Goal: Browse casually

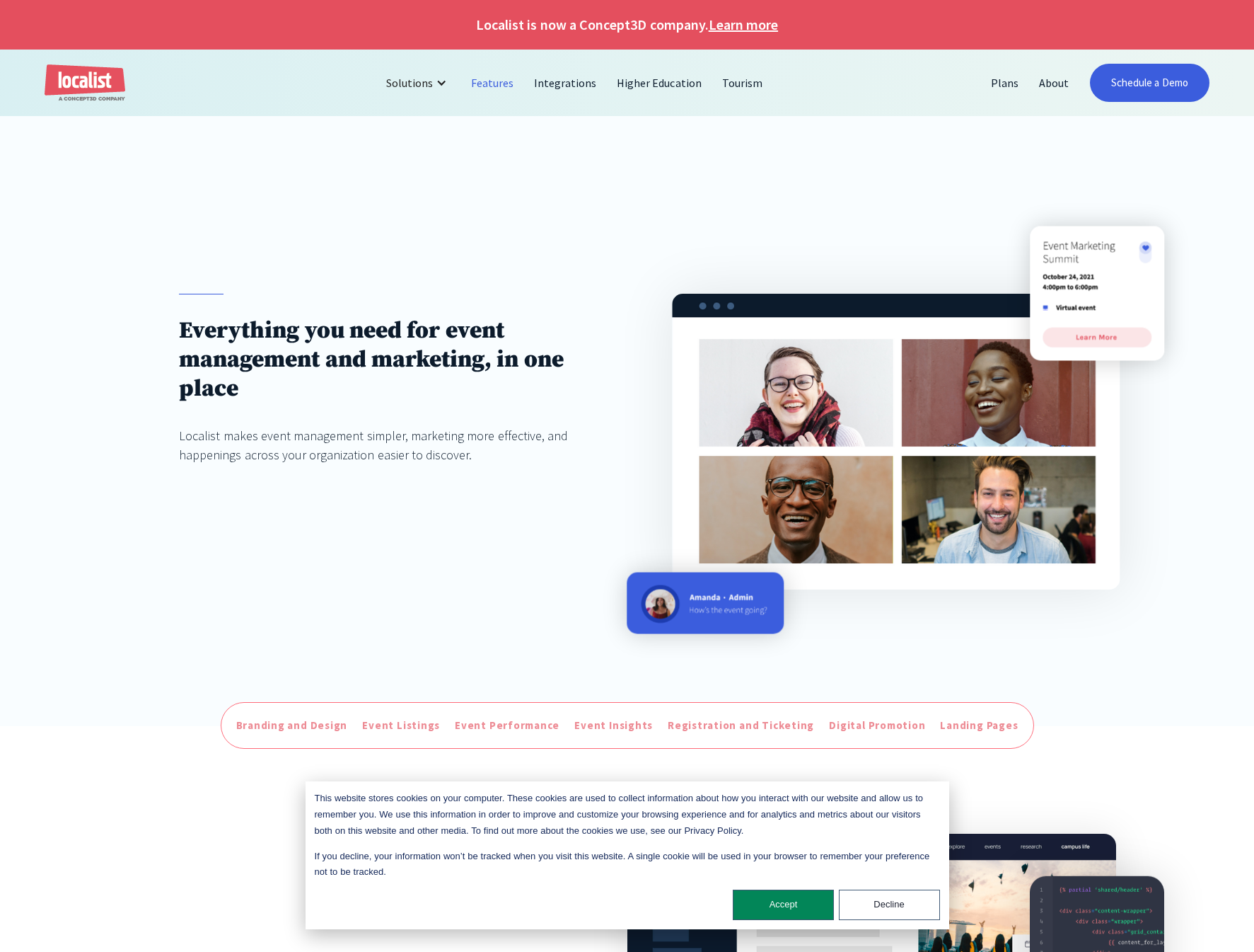
click at [445, 137] on div at bounding box center [627, 160] width 1254 height 87
click at [1031, 150] on div at bounding box center [627, 160] width 1254 height 87
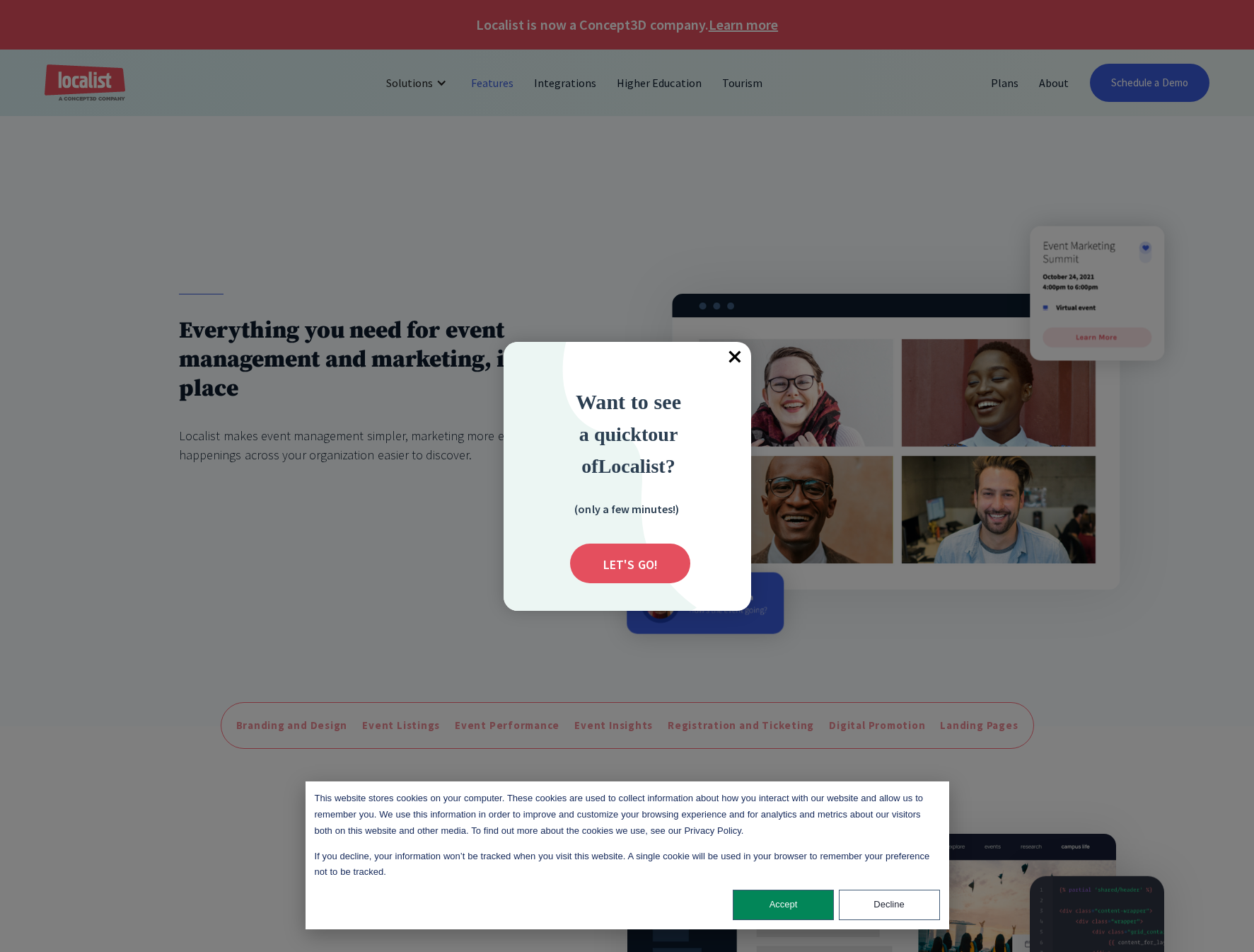
click at [735, 359] on span "×" at bounding box center [735, 357] width 31 height 31
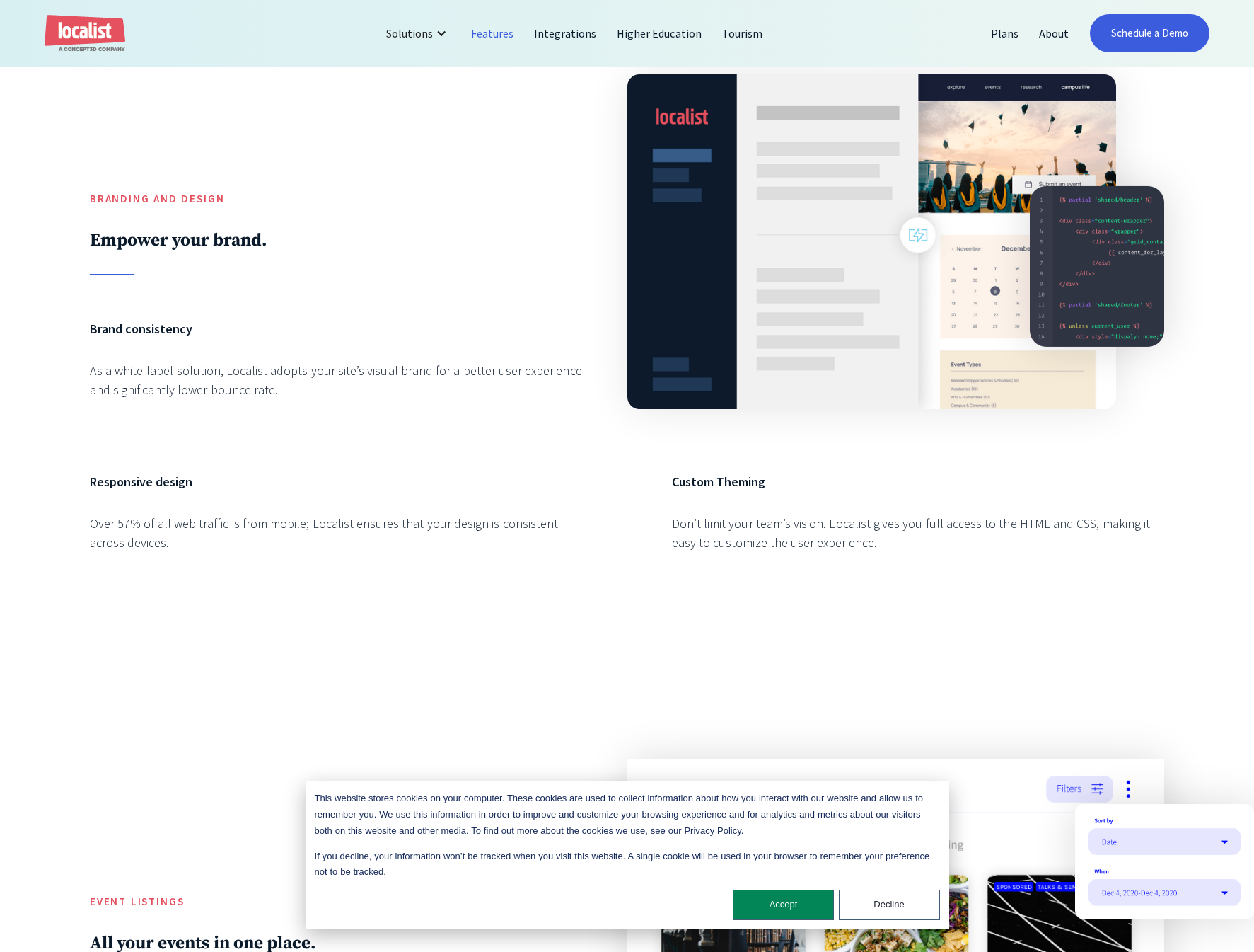
scroll to position [36, 0]
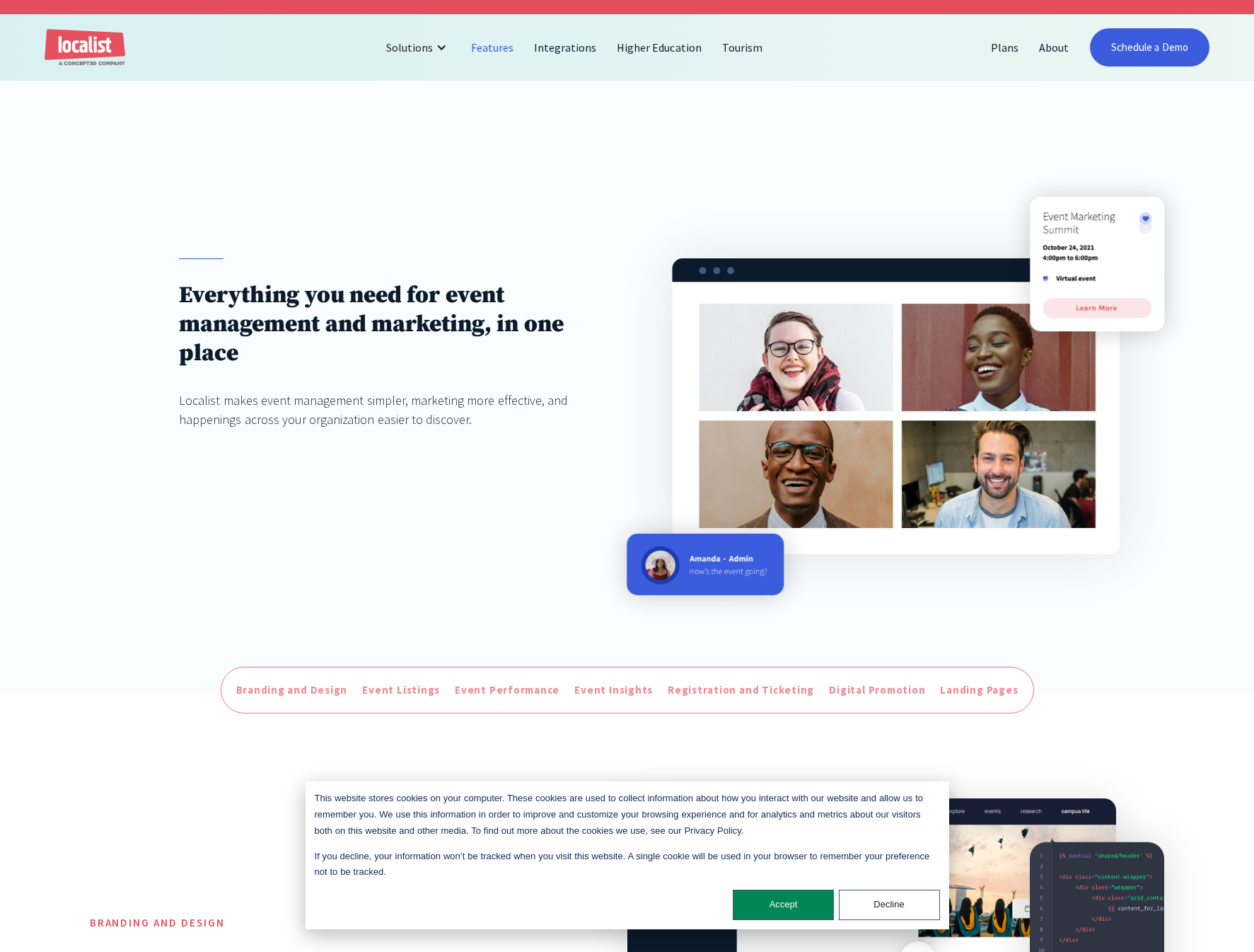
click at [571, 132] on div at bounding box center [627, 124] width 1254 height 87
click at [1136, 112] on div at bounding box center [627, 124] width 1254 height 87
